Goal: Find contact information: Find contact information

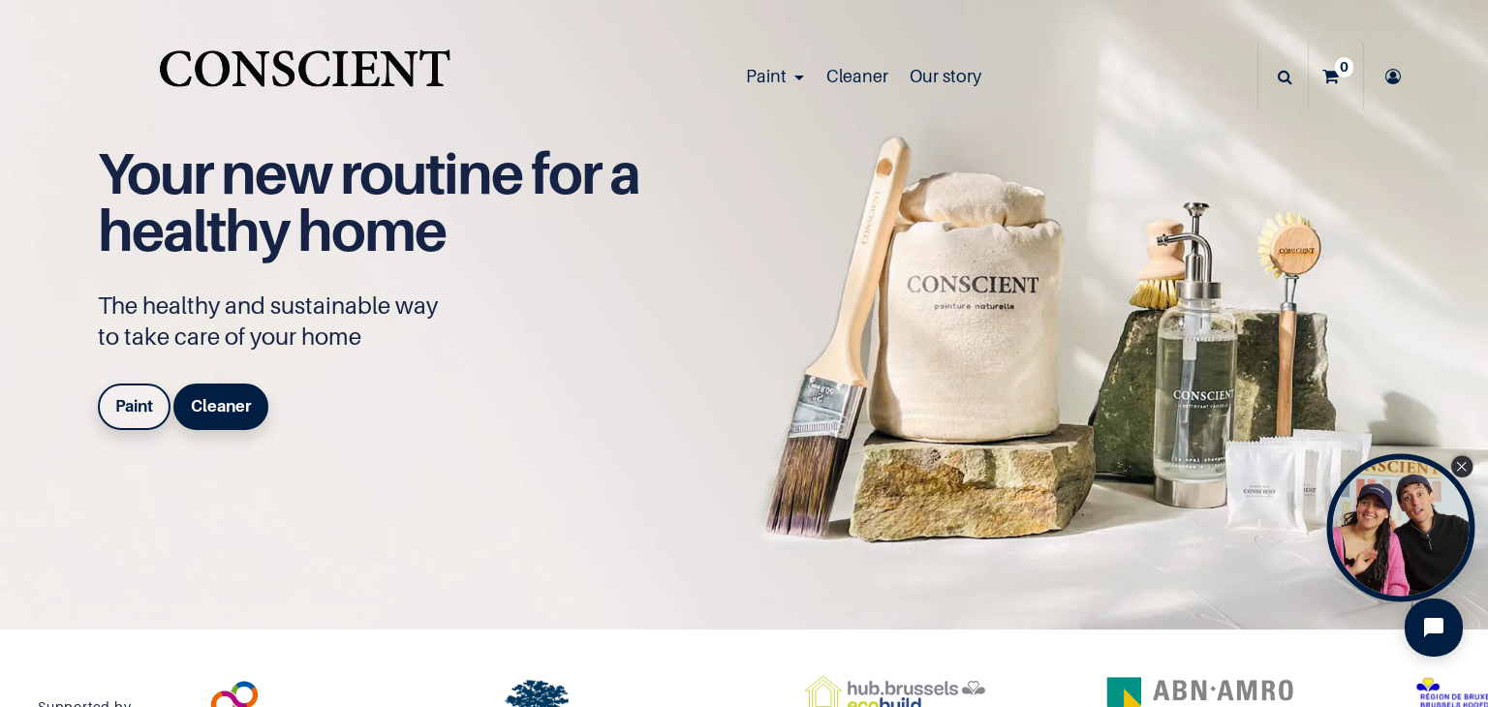
click at [1461, 466] on icon "Close Tolstoy widget" at bounding box center [1461, 467] width 11 height 10
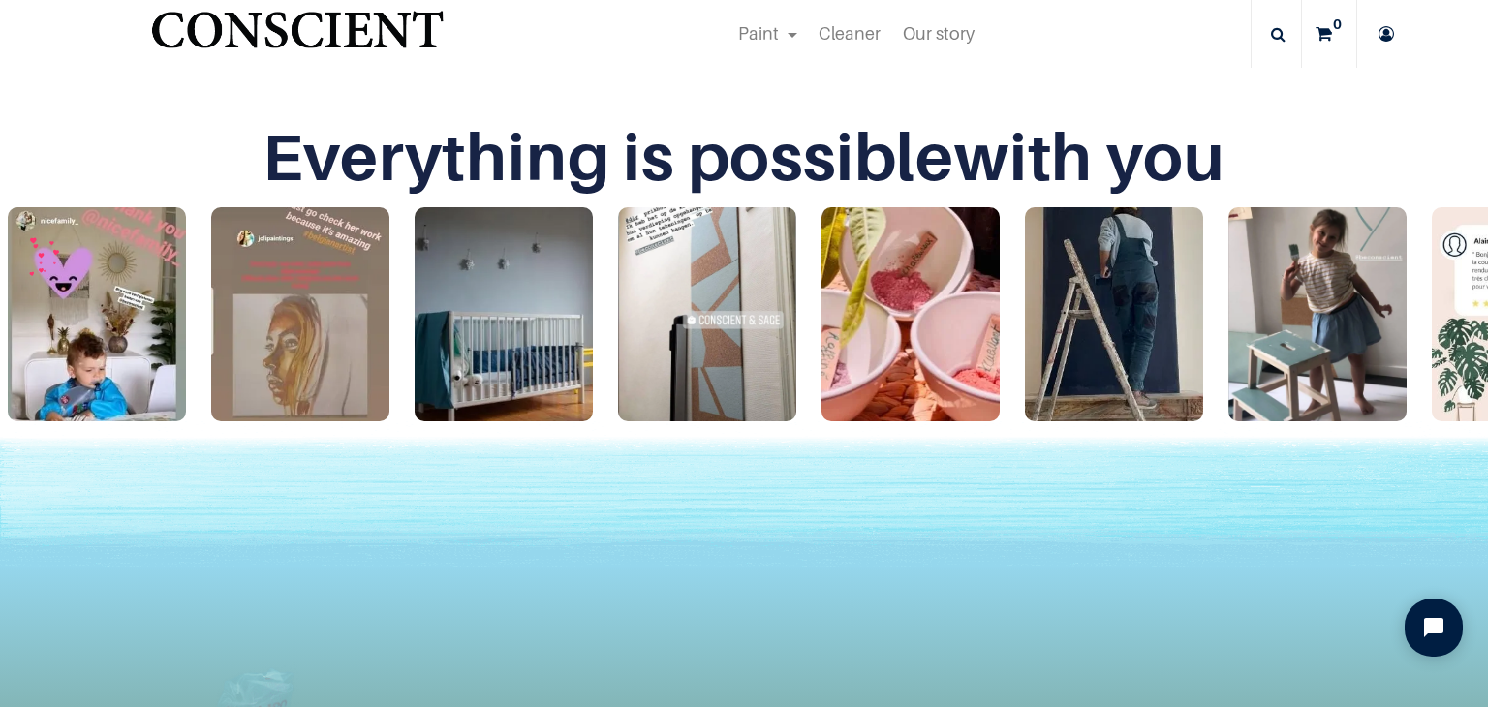
scroll to position [4173, 0]
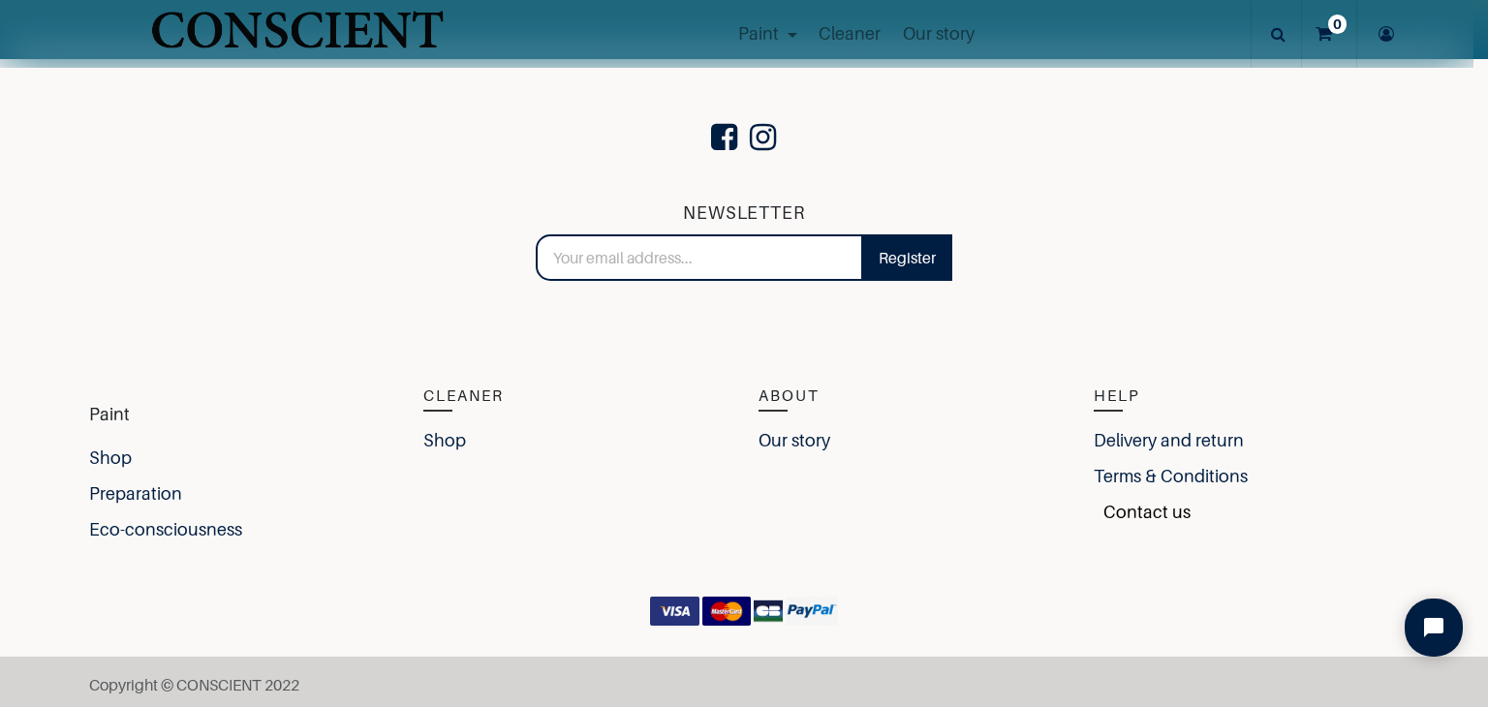
click at [1107, 507] on font "Contact us" at bounding box center [1146, 512] width 87 height 20
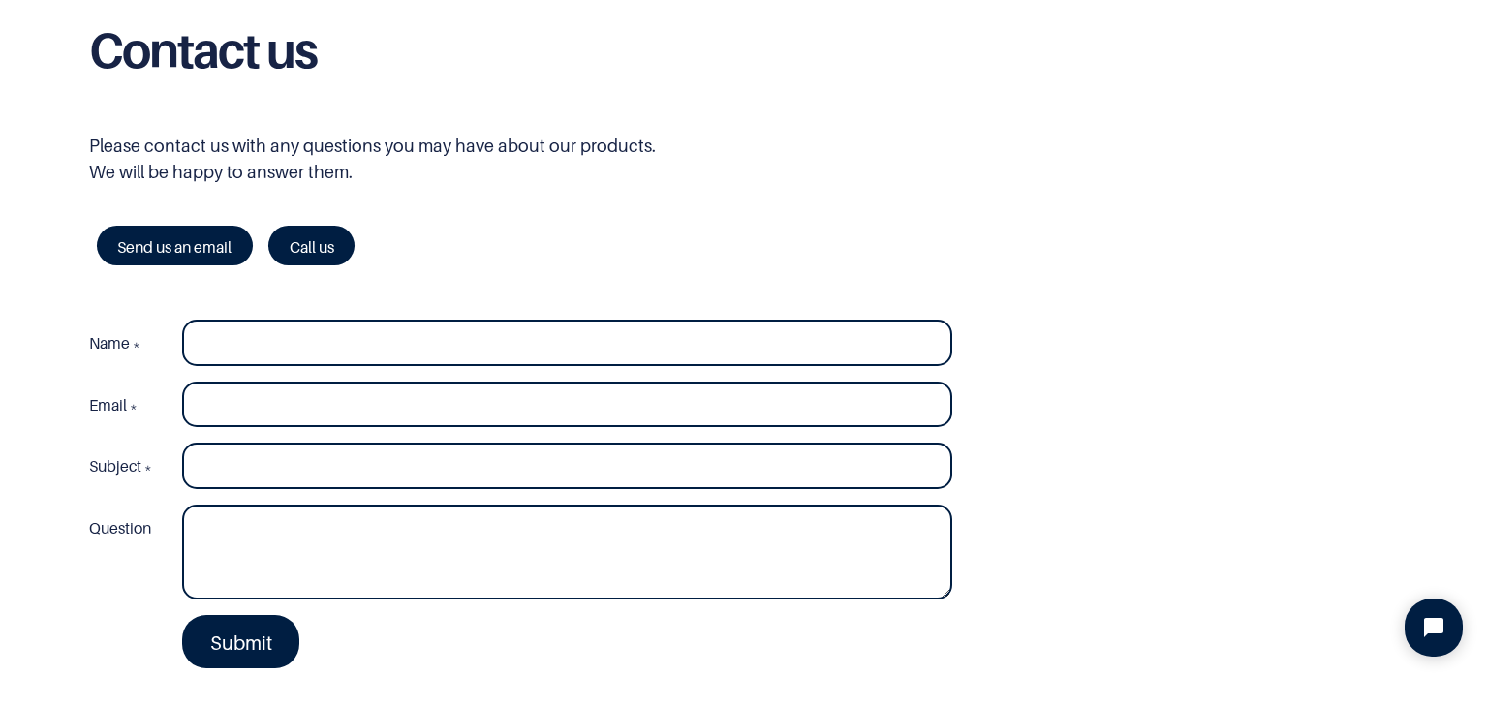
scroll to position [921, 0]
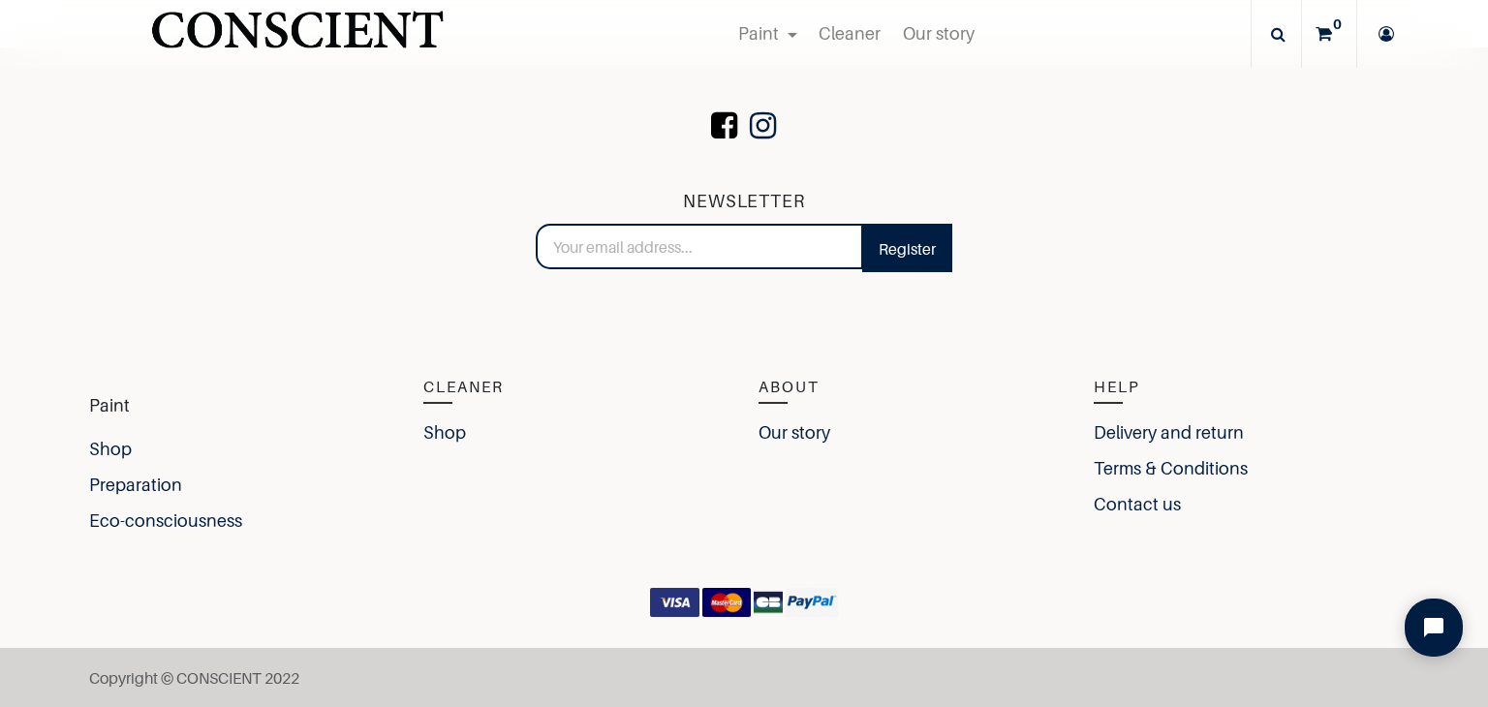
click at [720, 136] on span at bounding box center [724, 126] width 36 height 66
